Goal: Task Accomplishment & Management: Manage account settings

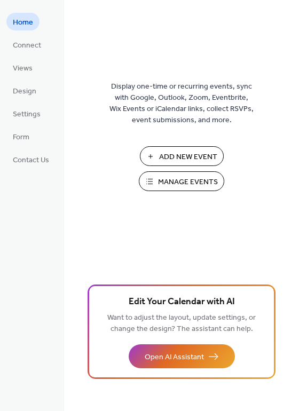
click at [187, 152] on span "Add New Event" at bounding box center [188, 157] width 58 height 11
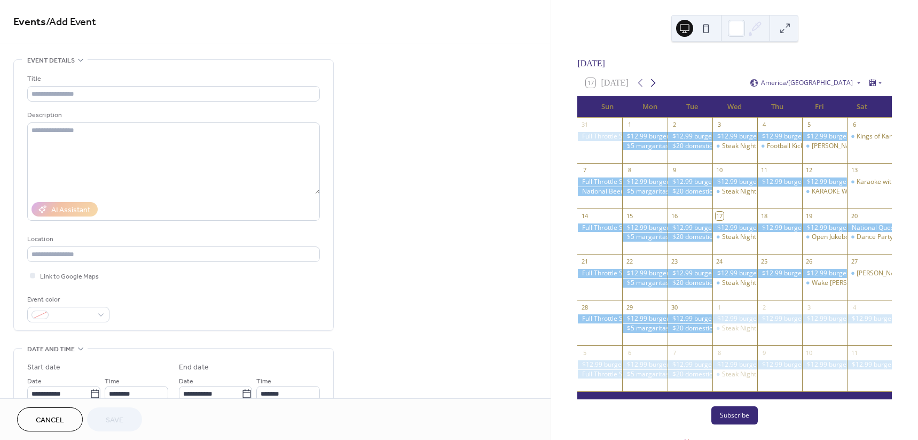
click at [657, 88] on icon at bounding box center [653, 82] width 13 height 13
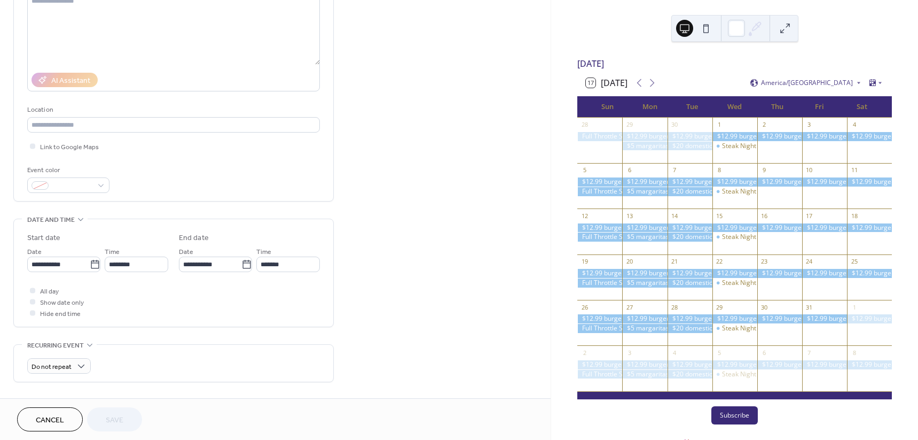
scroll to position [134, 0]
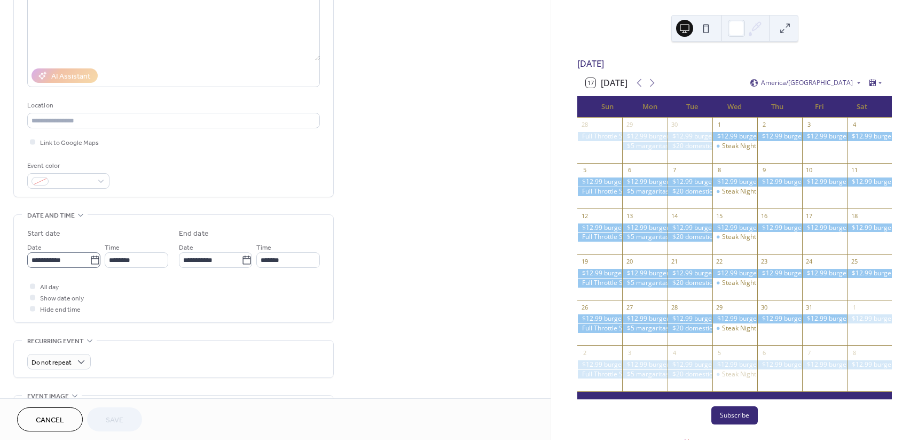
click at [92, 261] on icon at bounding box center [95, 260] width 11 height 11
click at [90, 261] on input "**********" at bounding box center [58, 259] width 63 height 15
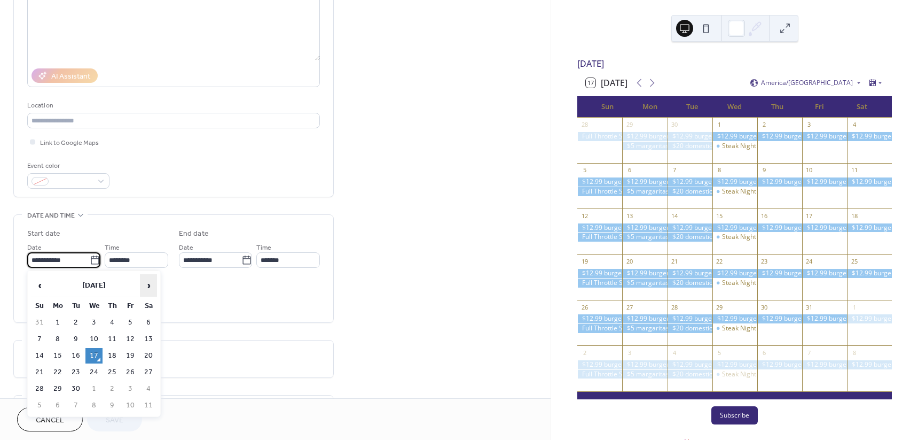
click at [150, 282] on span "›" at bounding box center [149, 285] width 16 height 21
click at [38, 286] on span "‹" at bounding box center [40, 285] width 16 height 21
click at [523, 92] on div "**********" at bounding box center [275, 253] width 551 height 654
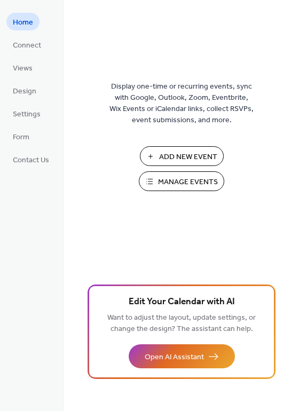
click at [210, 153] on span "Add New Event" at bounding box center [188, 157] width 58 height 11
click at [33, 68] on link "Views" at bounding box center [22, 68] width 33 height 18
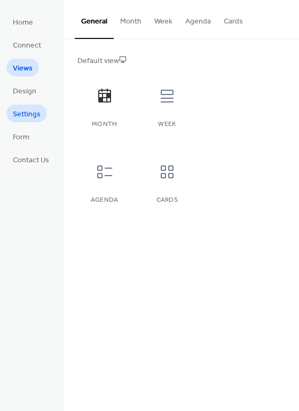
click at [20, 120] on span "Settings" at bounding box center [27, 114] width 28 height 11
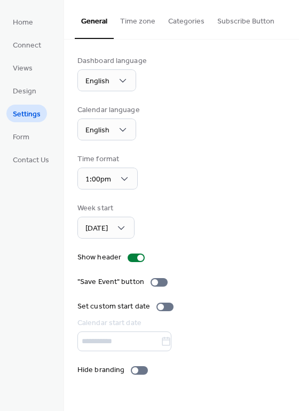
click at [142, 32] on button "Time zone" at bounding box center [138, 19] width 48 height 38
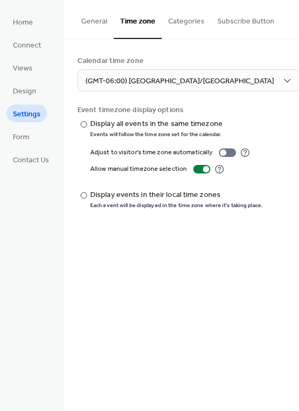
click at [198, 23] on button "Categories" at bounding box center [186, 19] width 49 height 38
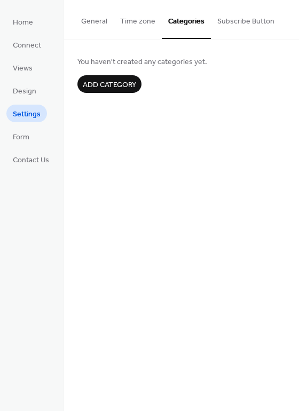
click at [141, 24] on button "Time zone" at bounding box center [138, 19] width 48 height 38
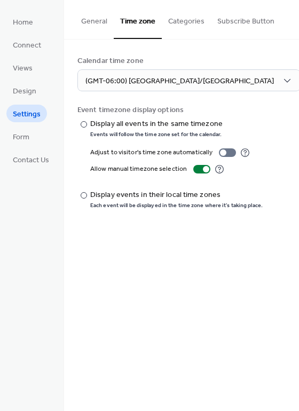
click at [91, 24] on button "General" at bounding box center [94, 19] width 39 height 38
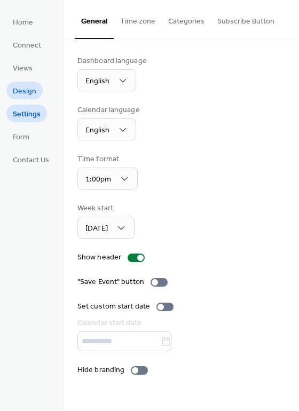
click at [30, 92] on span "Design" at bounding box center [25, 91] width 24 height 11
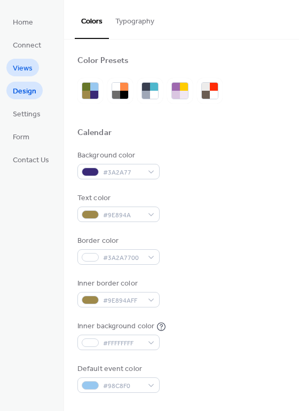
click at [24, 71] on span "Views" at bounding box center [23, 68] width 20 height 11
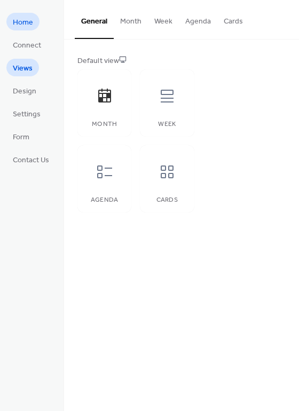
click at [21, 26] on span "Home" at bounding box center [23, 22] width 20 height 11
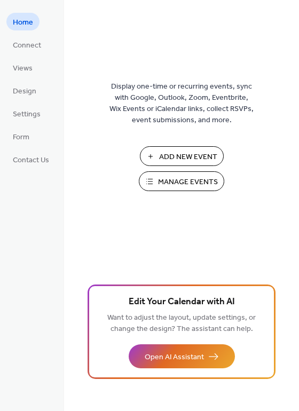
click at [173, 180] on span "Manage Events" at bounding box center [188, 182] width 60 height 11
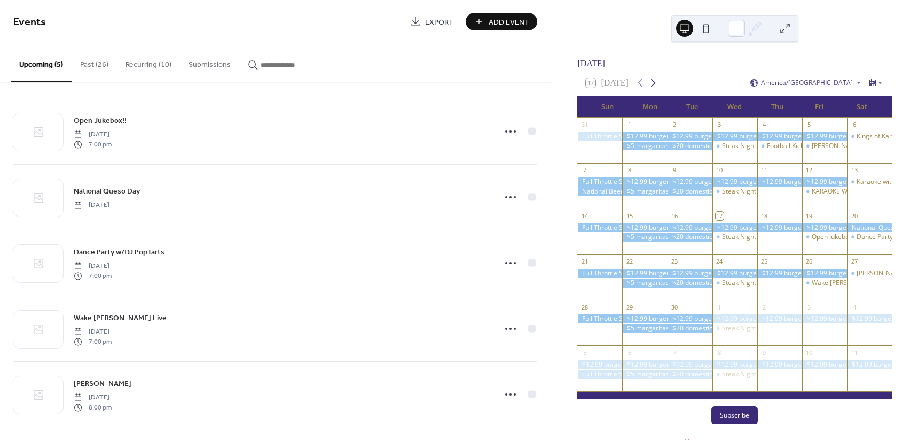
click at [654, 87] on icon at bounding box center [653, 83] width 5 height 8
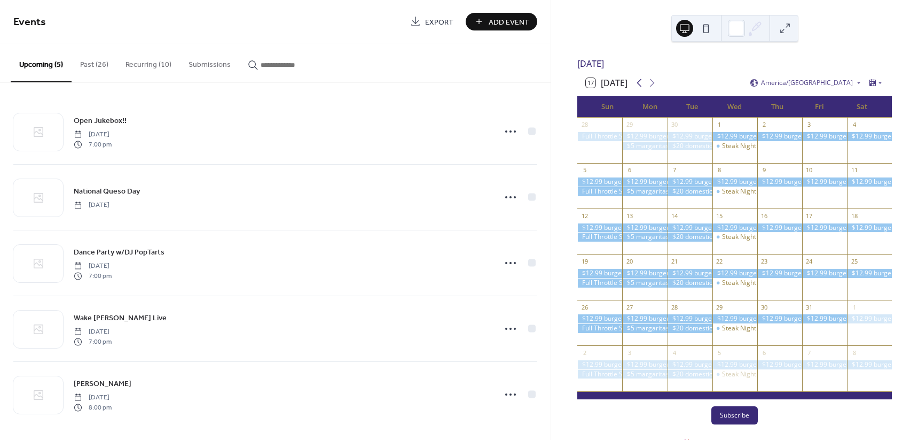
click at [638, 89] on icon at bounding box center [639, 82] width 13 height 13
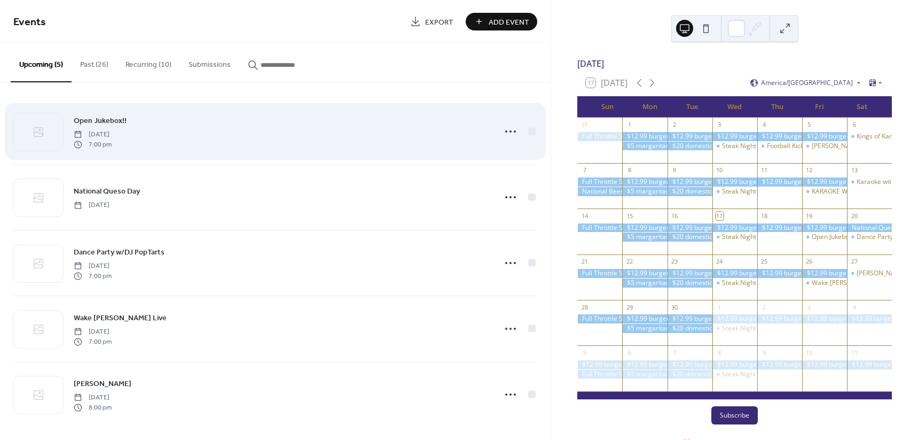
scroll to position [3, 0]
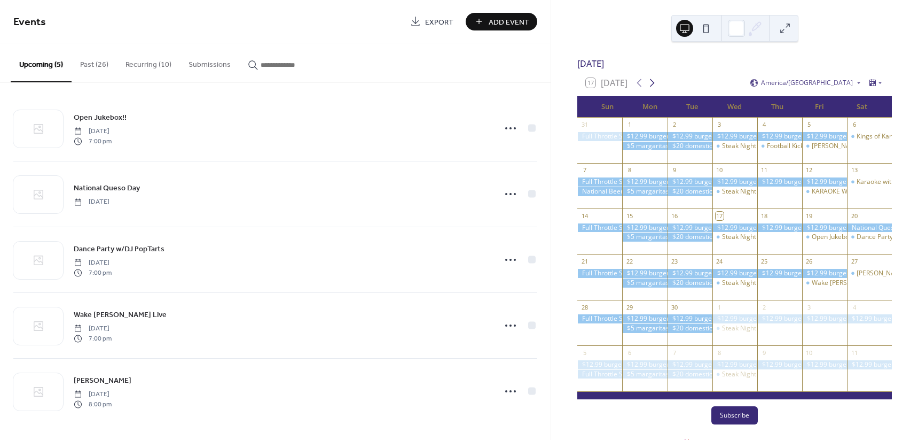
click at [657, 89] on icon at bounding box center [652, 82] width 13 height 13
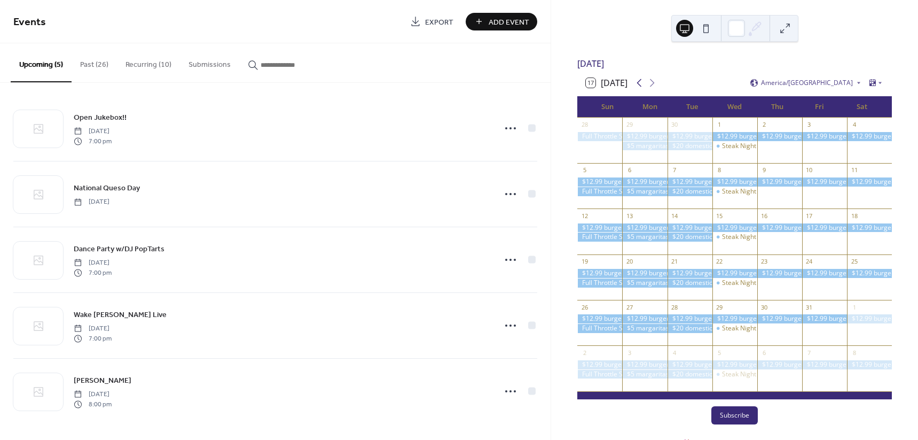
click at [644, 89] on icon at bounding box center [639, 82] width 13 height 13
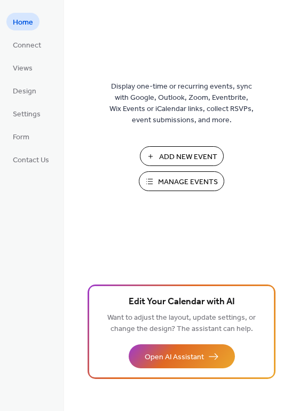
click at [185, 161] on span "Add New Event" at bounding box center [188, 157] width 58 height 11
click at [30, 92] on span "Design" at bounding box center [25, 91] width 24 height 11
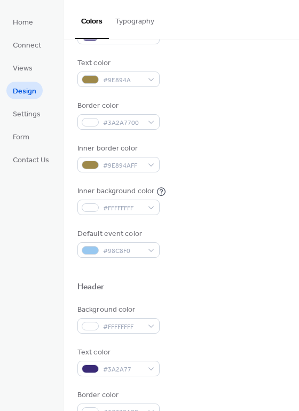
scroll to position [200, 0]
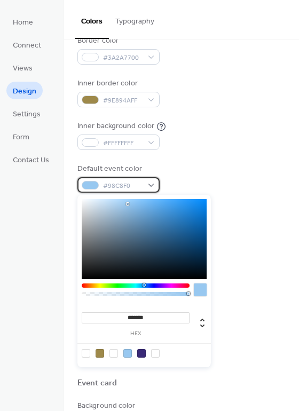
click at [89, 186] on div at bounding box center [90, 185] width 17 height 9
click at [144, 355] on div at bounding box center [141, 353] width 9 height 9
type input "*******"
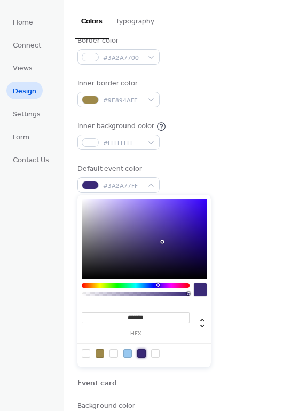
click at [242, 188] on div "Default event color #3A2A77FF" at bounding box center [181, 177] width 208 height 29
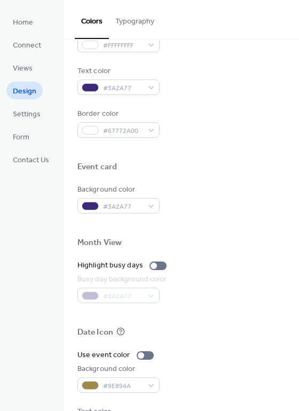
scroll to position [457, 0]
